Goal: Task Accomplishment & Management: Manage account settings

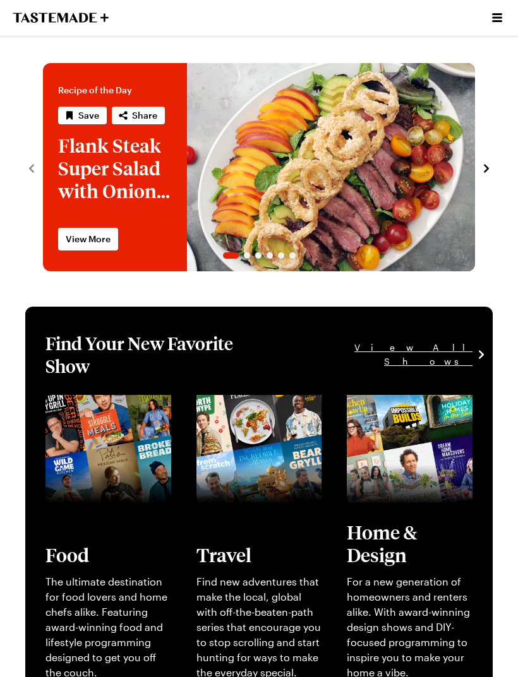
click at [492, 29] on div at bounding box center [497, 17] width 16 height 35
click at [496, 18] on icon "Open menu" at bounding box center [497, 17] width 10 height 9
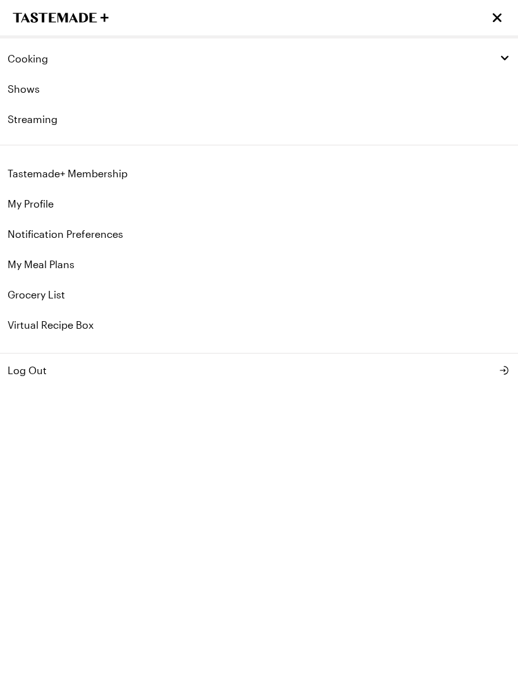
click at [412, 208] on link "My Profile" at bounding box center [259, 204] width 518 height 30
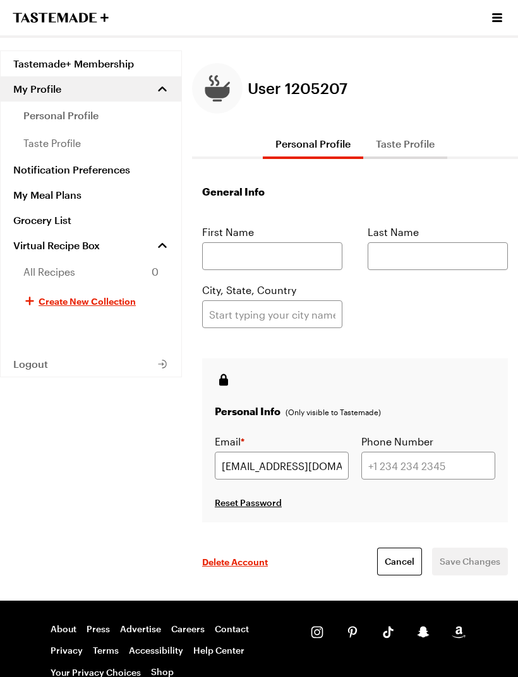
click at [495, 15] on icon "Open menu" at bounding box center [497, 17] width 10 height 9
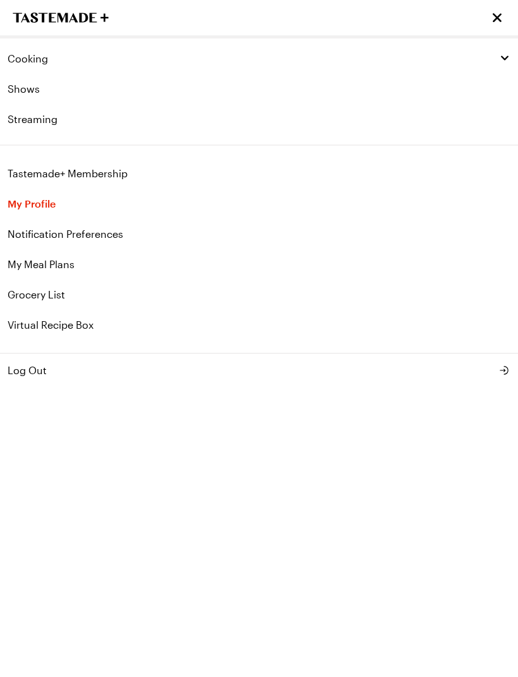
click at [110, 182] on link "Tastemade+ Membership" at bounding box center [259, 173] width 518 height 30
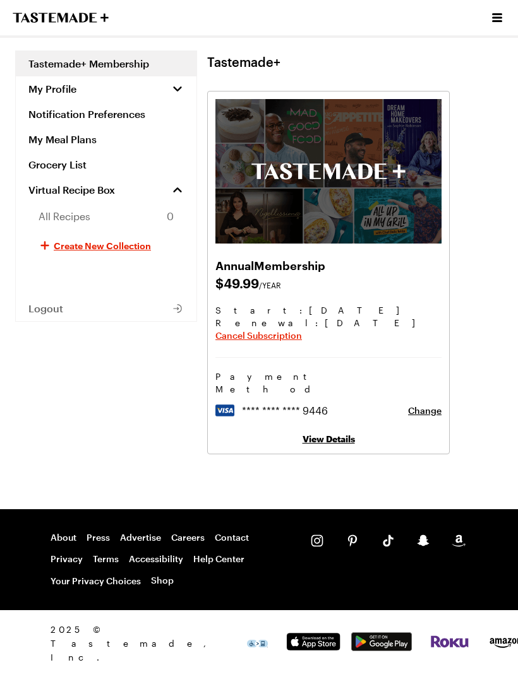
click at [436, 405] on span "Change" at bounding box center [424, 411] width 33 height 13
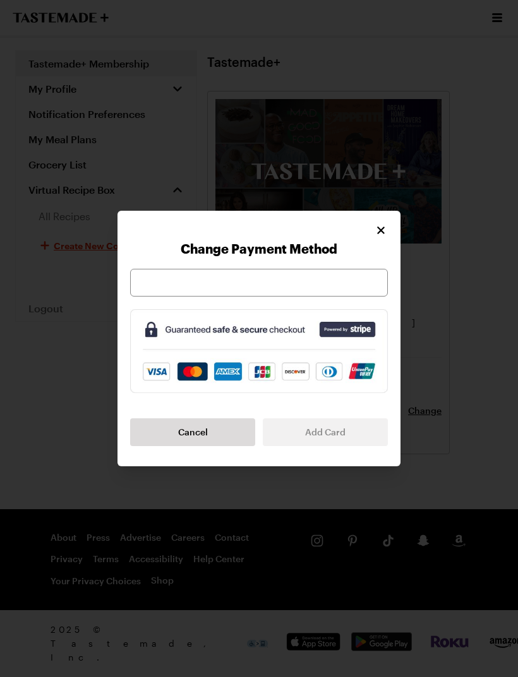
click at [391, 226] on div "Change Payment Method Cancel Add Card" at bounding box center [258, 339] width 283 height 256
click at [381, 230] on icon "Close" at bounding box center [381, 231] width 8 height 8
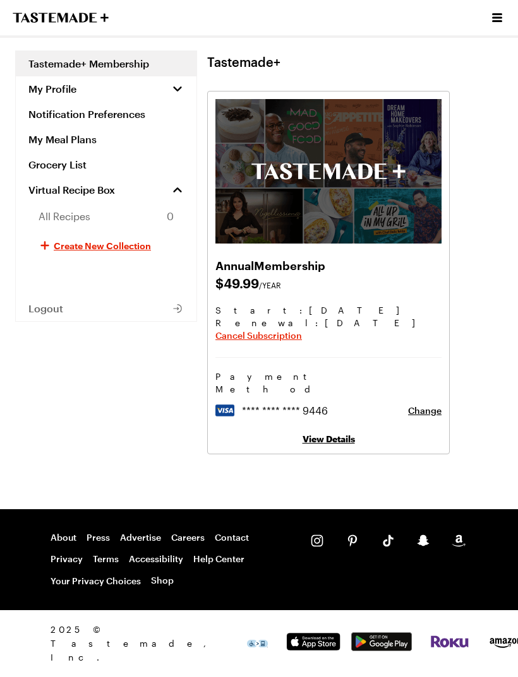
click at [178, 90] on icon "button" at bounding box center [177, 88] width 8 height 5
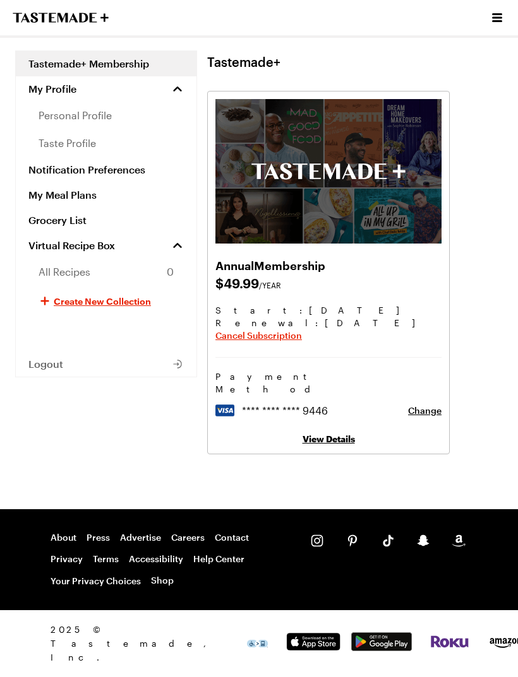
click at [336, 434] on link "View Details" at bounding box center [328, 439] width 52 height 11
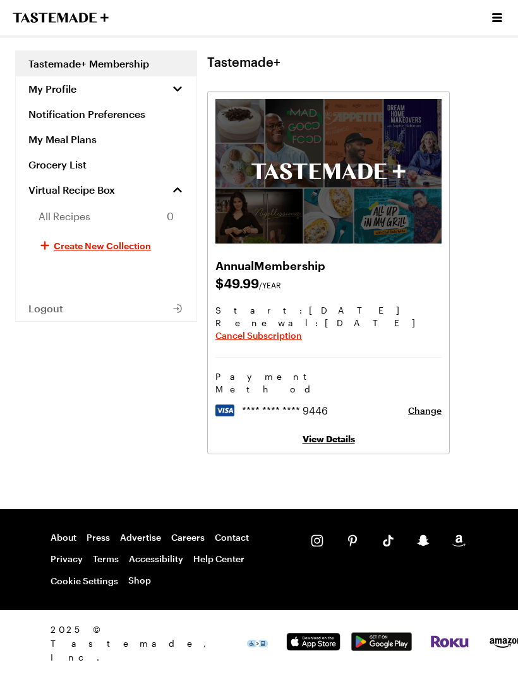
click at [270, 340] on span "Cancel Subscription" at bounding box center [258, 335] width 86 height 13
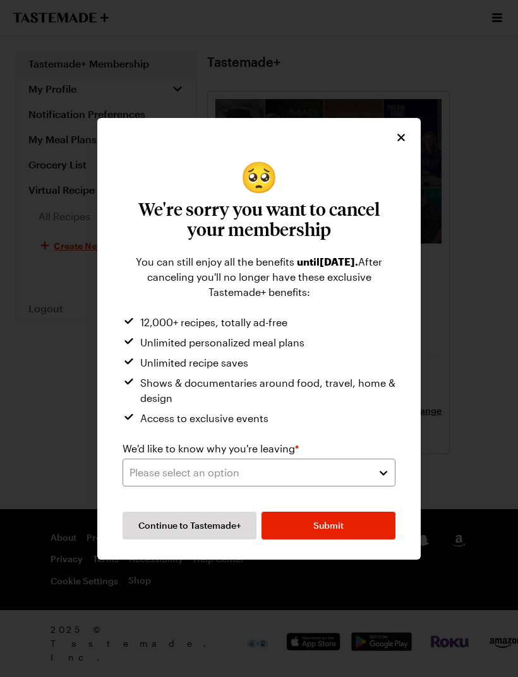
click at [349, 525] on button "Submit" at bounding box center [328, 526] width 134 height 28
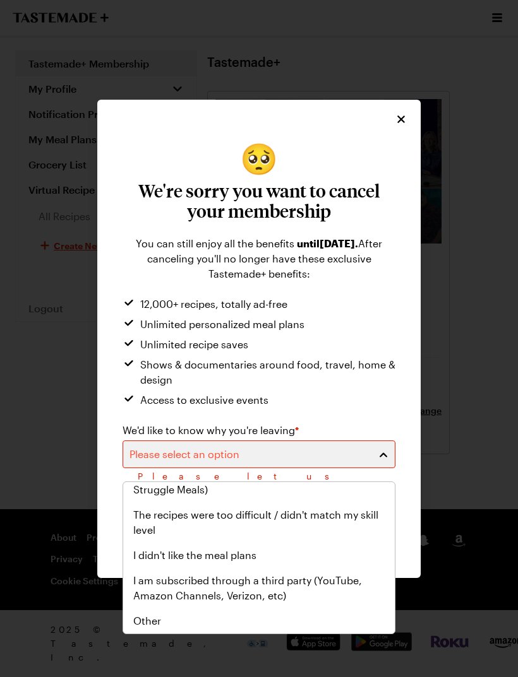
scroll to position [146, 0]
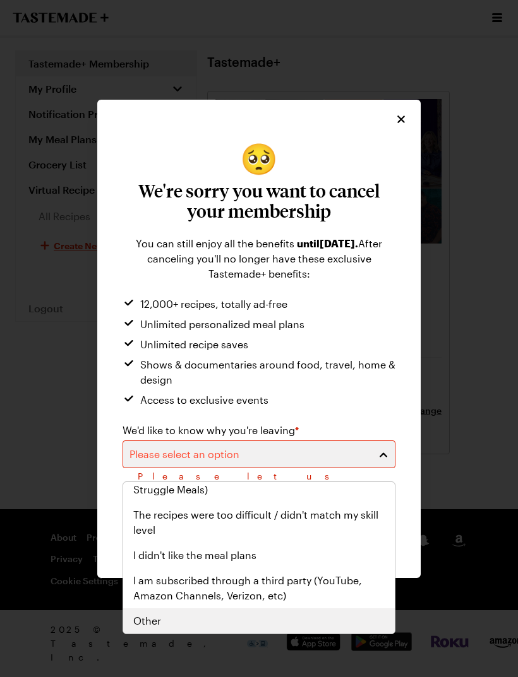
click at [311, 622] on div "Other" at bounding box center [258, 621] width 251 height 15
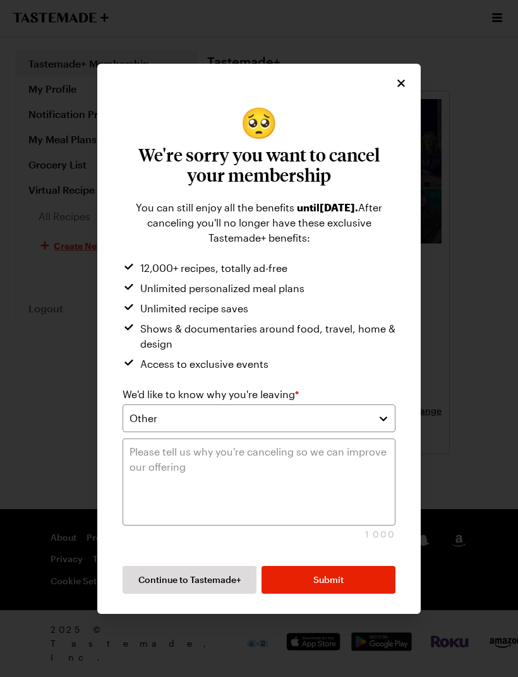
click at [360, 578] on button "Submit" at bounding box center [328, 580] width 134 height 28
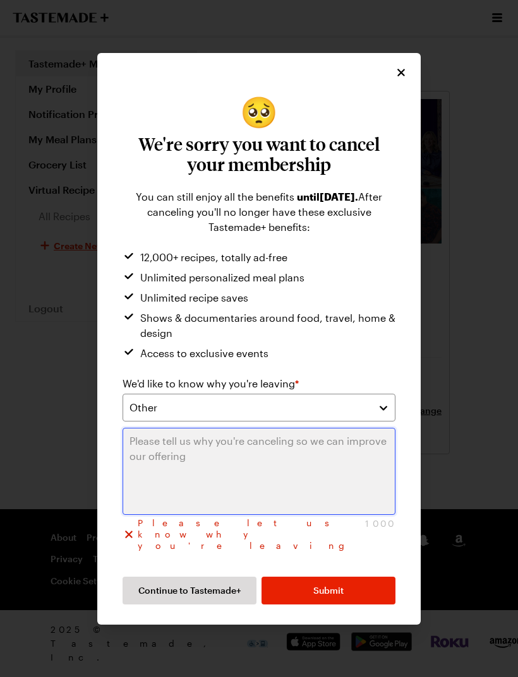
click at [336, 482] on textarea at bounding box center [258, 471] width 273 height 87
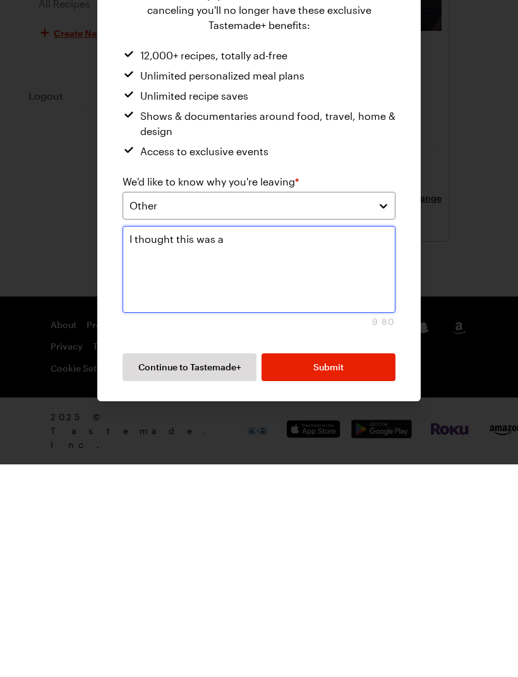
type textarea "I thought this was a"
click at [345, 566] on button "Submit" at bounding box center [328, 580] width 134 height 28
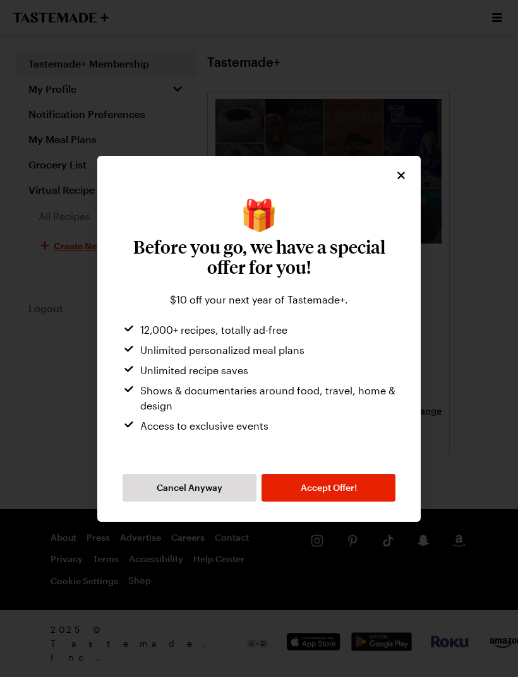
click at [179, 484] on span "Cancel Anyway" at bounding box center [190, 488] width 66 height 13
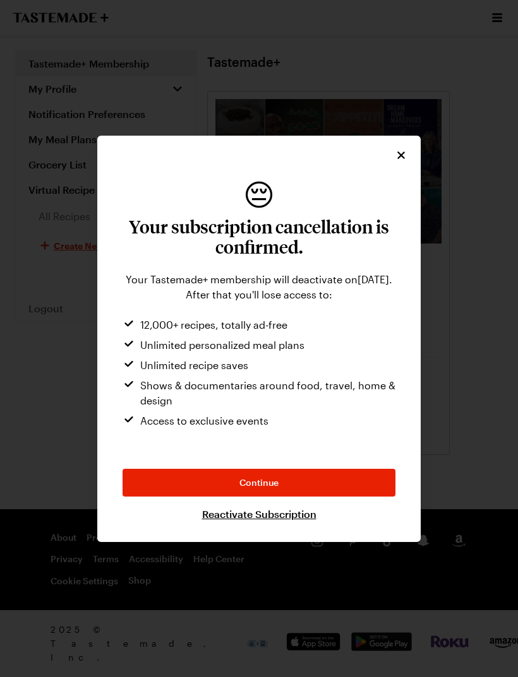
click at [334, 480] on button "Continue" at bounding box center [258, 483] width 273 height 28
